Goal: Check status

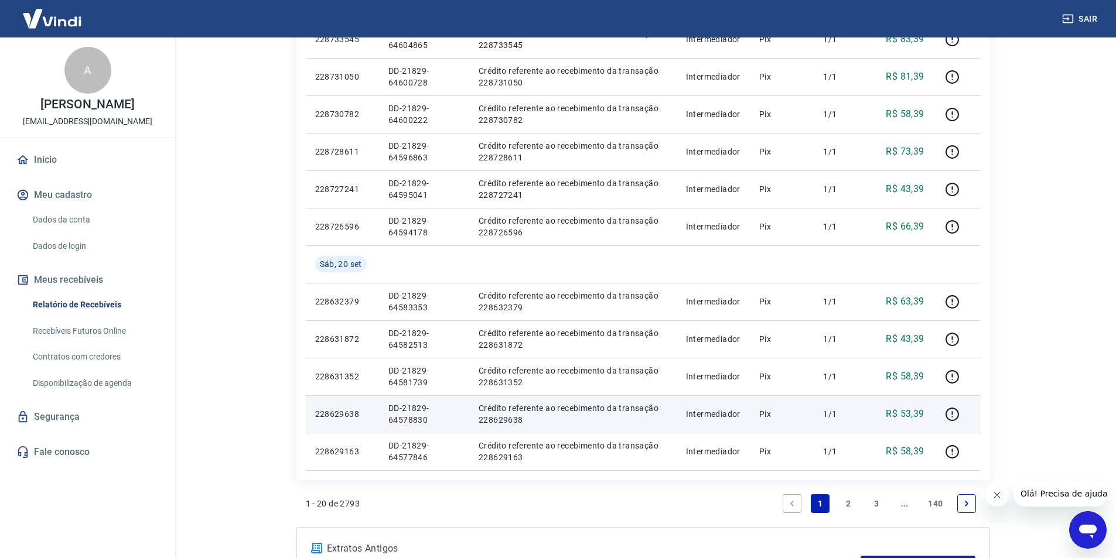
scroll to position [699, 0]
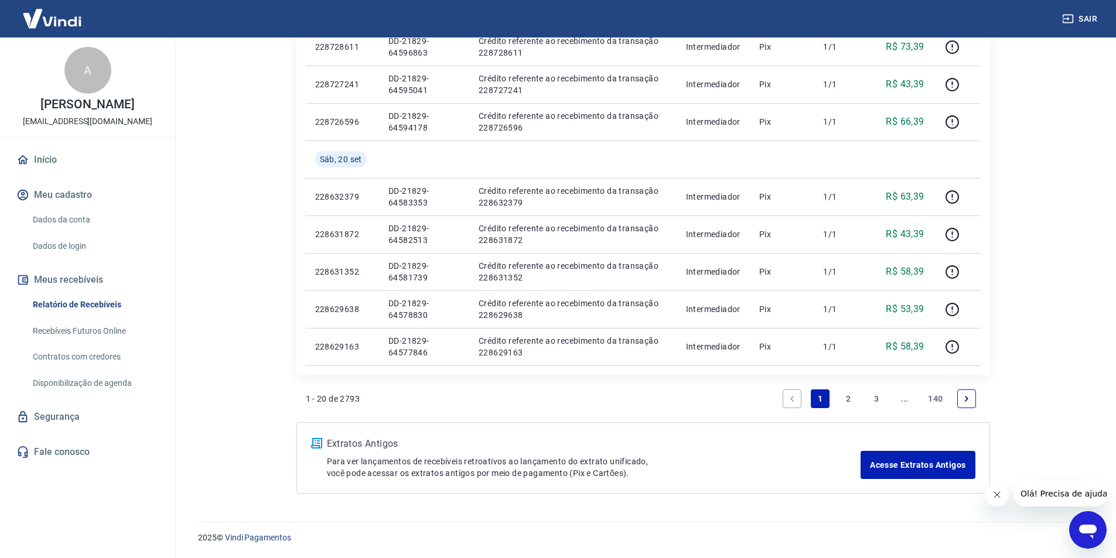
click at [844, 400] on link "2" at bounding box center [848, 399] width 19 height 19
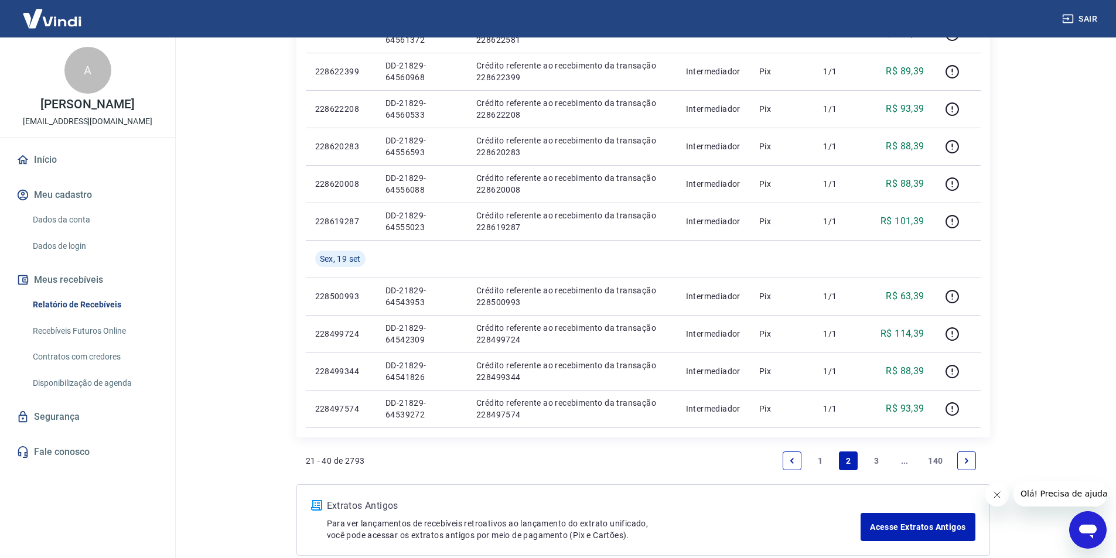
scroll to position [699, 0]
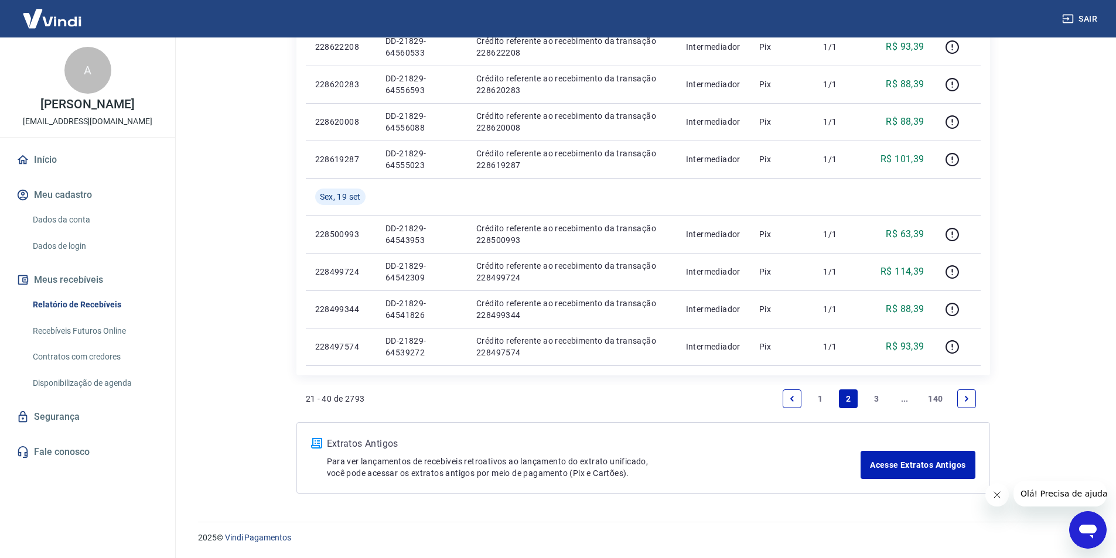
click at [874, 403] on link "3" at bounding box center [876, 399] width 19 height 19
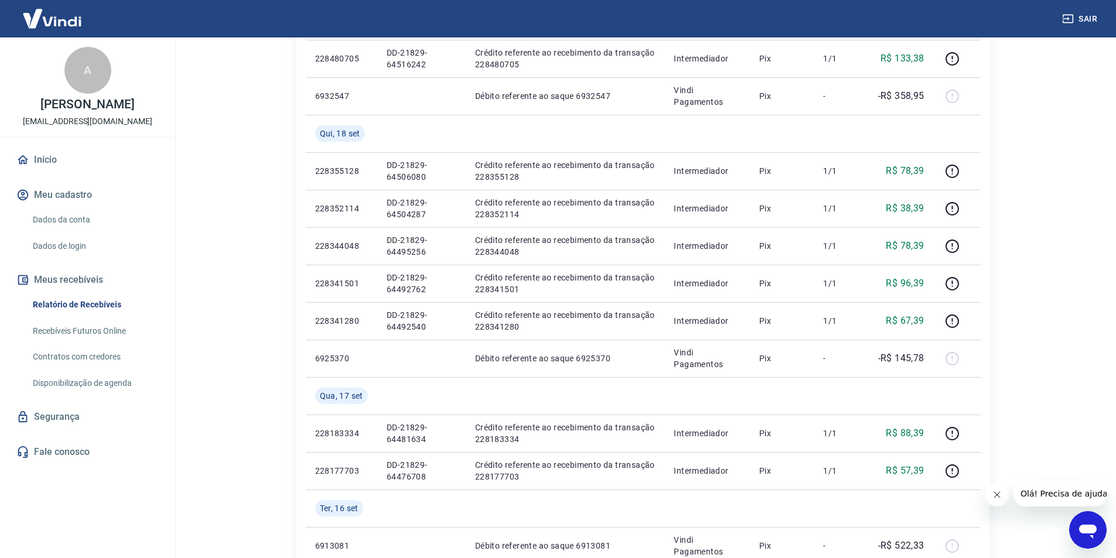
scroll to position [703, 0]
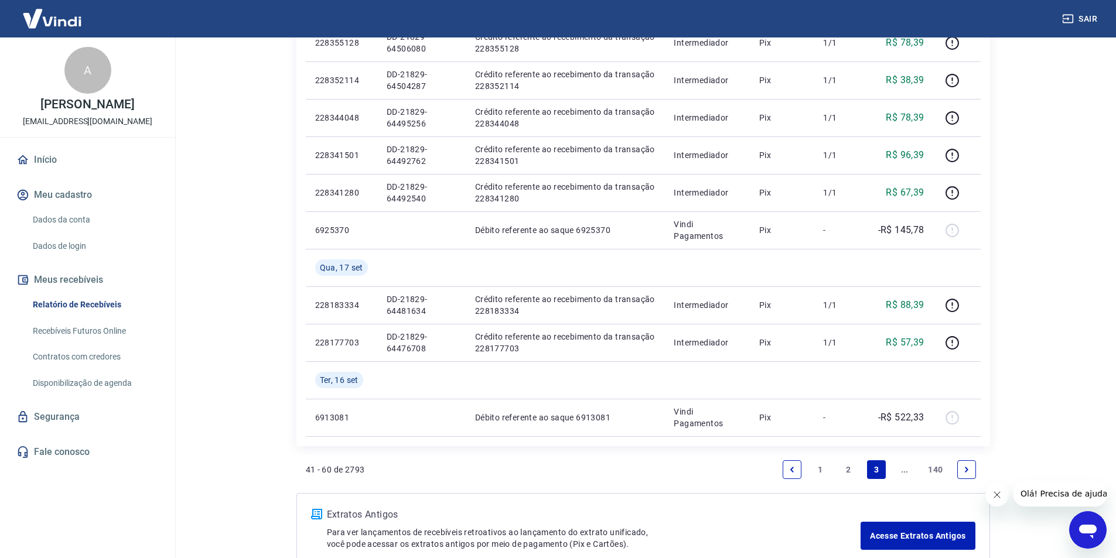
click at [818, 472] on link "1" at bounding box center [820, 470] width 19 height 19
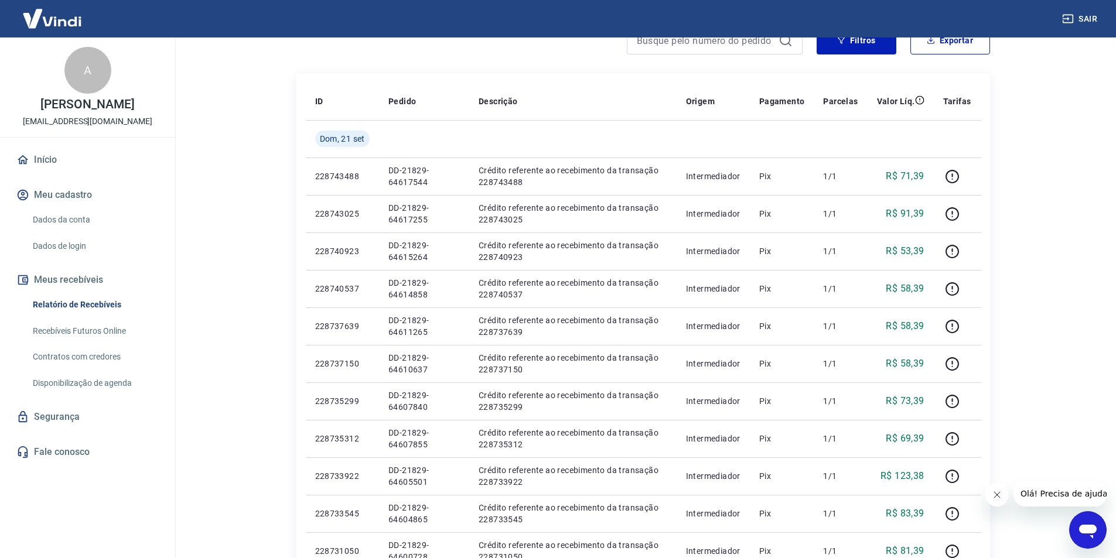
scroll to position [54, 0]
